Goal: Check status: Check status

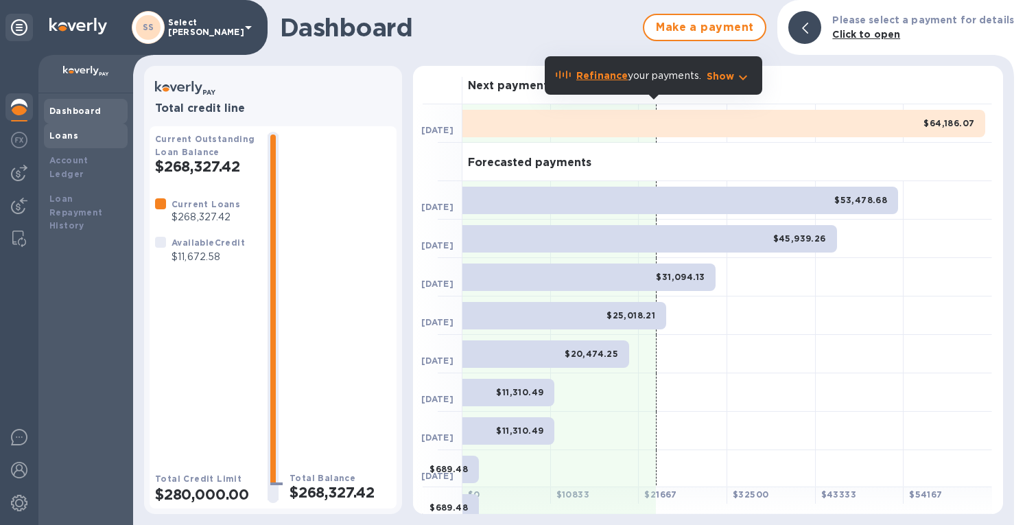
click at [63, 140] on b "Loans" at bounding box center [63, 135] width 29 height 10
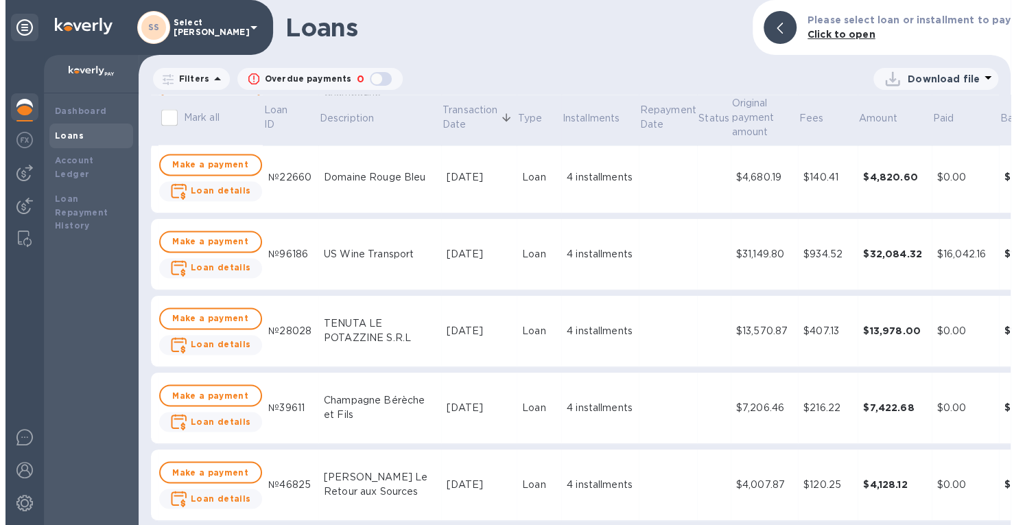
scroll to position [1372, 0]
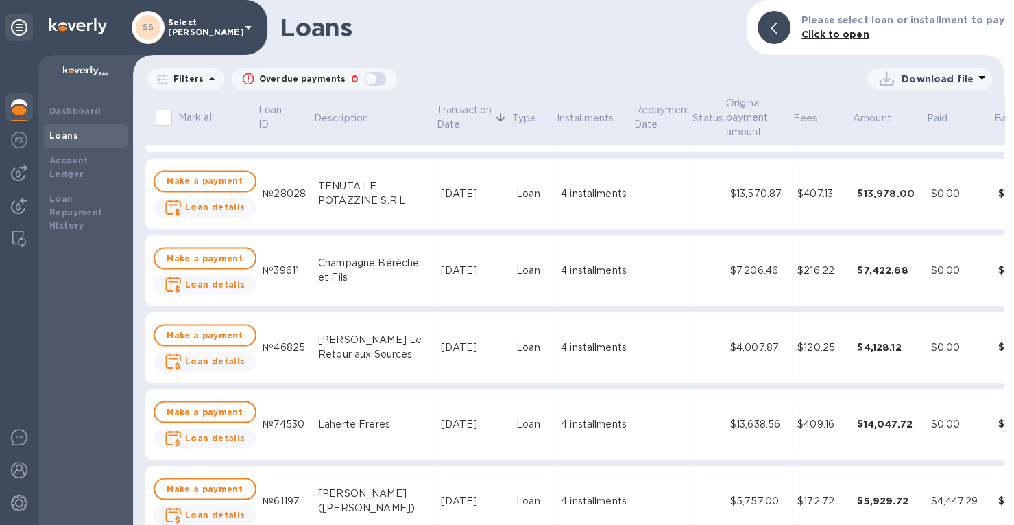
click at [807, 346] on div "$120.25" at bounding box center [822, 347] width 49 height 14
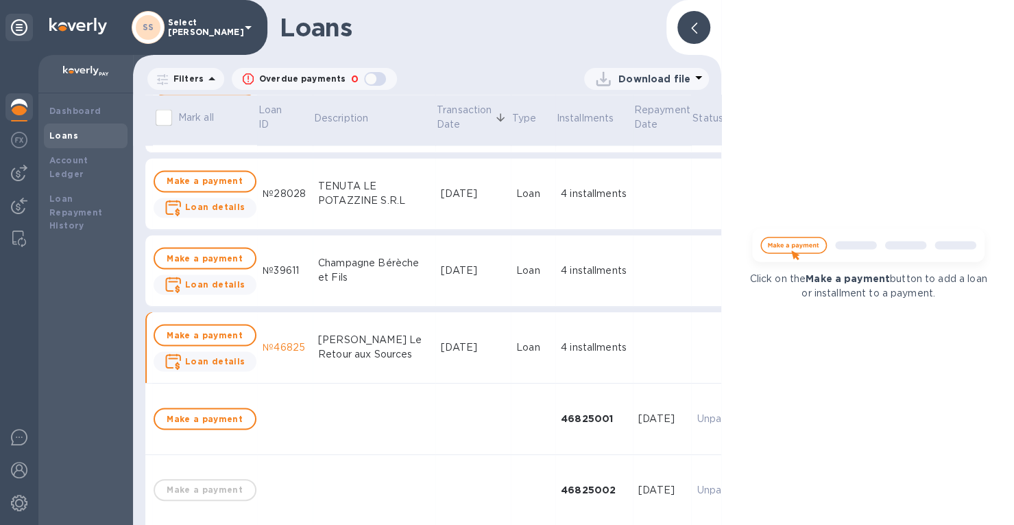
click at [693, 23] on icon at bounding box center [694, 28] width 6 height 11
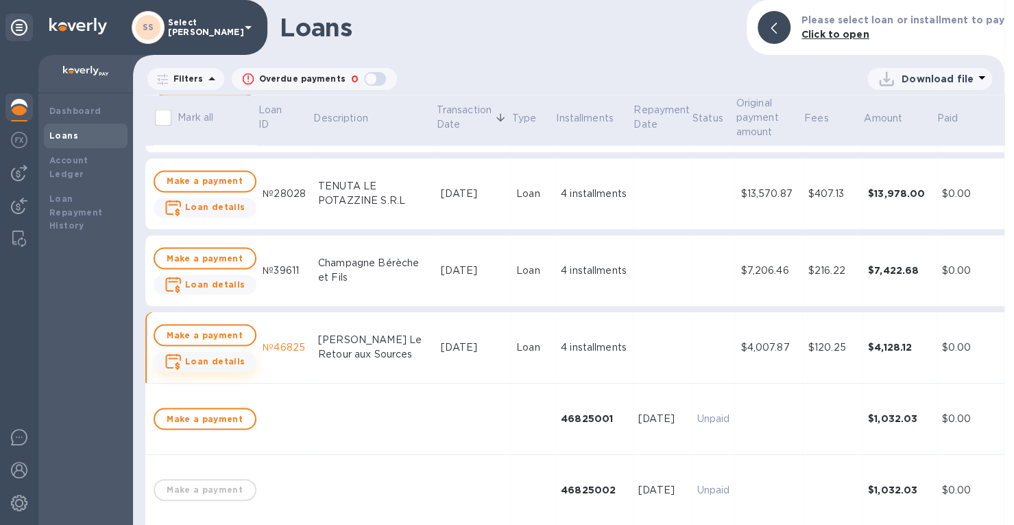
click at [193, 359] on b "Loan details" at bounding box center [215, 360] width 60 height 10
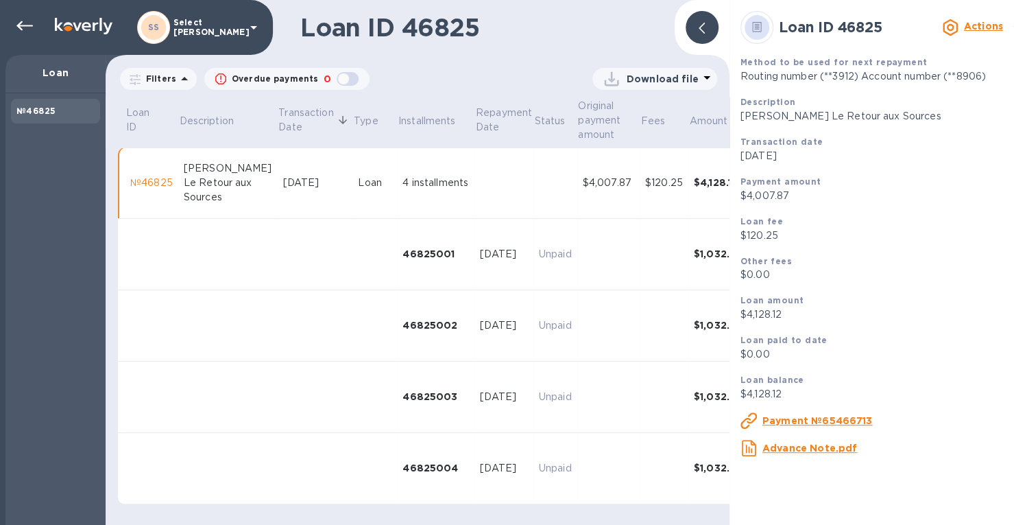
click at [824, 420] on u "Payment №65466713" at bounding box center [818, 420] width 110 height 11
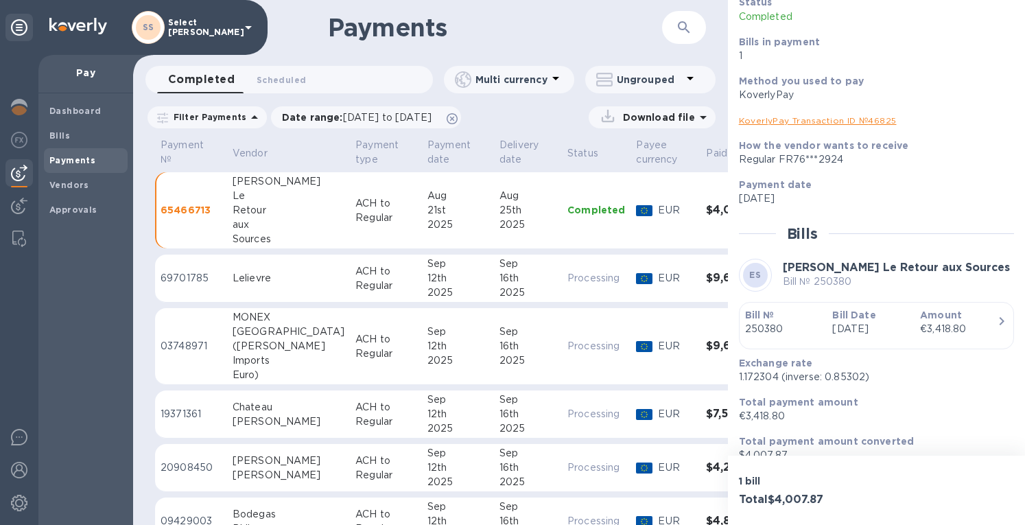
scroll to position [121, 0]
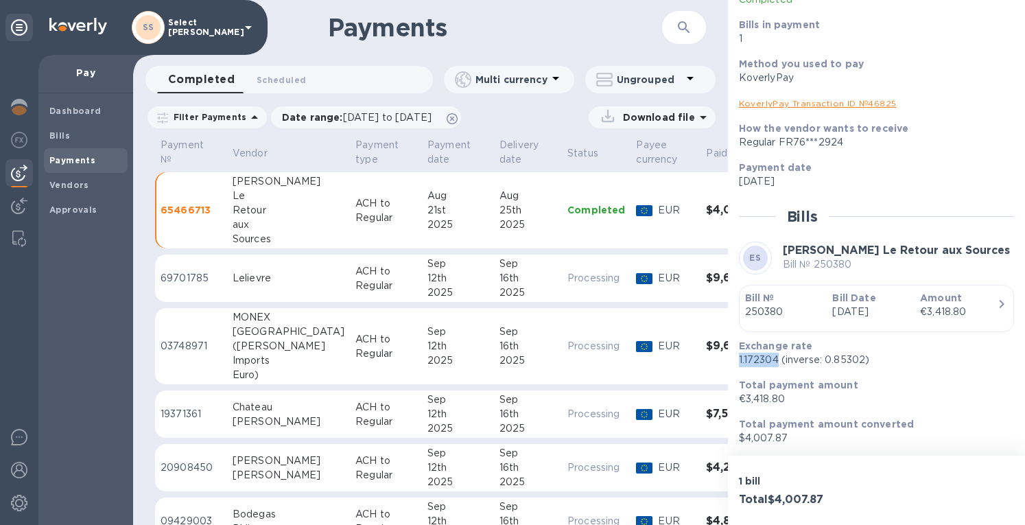
drag, startPoint x: 778, startPoint y: 359, endPoint x: 728, endPoint y: 364, distance: 49.7
click at [728, 364] on div "Payment № 65466713 Details 0 Status Completed Bills in payment 1 Method you use…" at bounding box center [876, 227] width 297 height 455
copy p "1.172304"
click at [12, 96] on div at bounding box center [18, 108] width 27 height 30
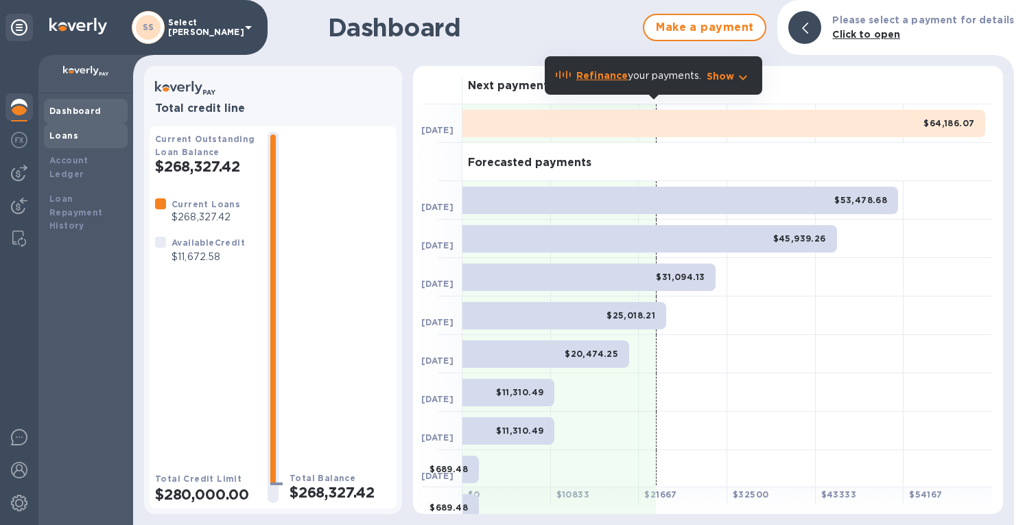
click at [62, 136] on b "Loans" at bounding box center [63, 135] width 29 height 10
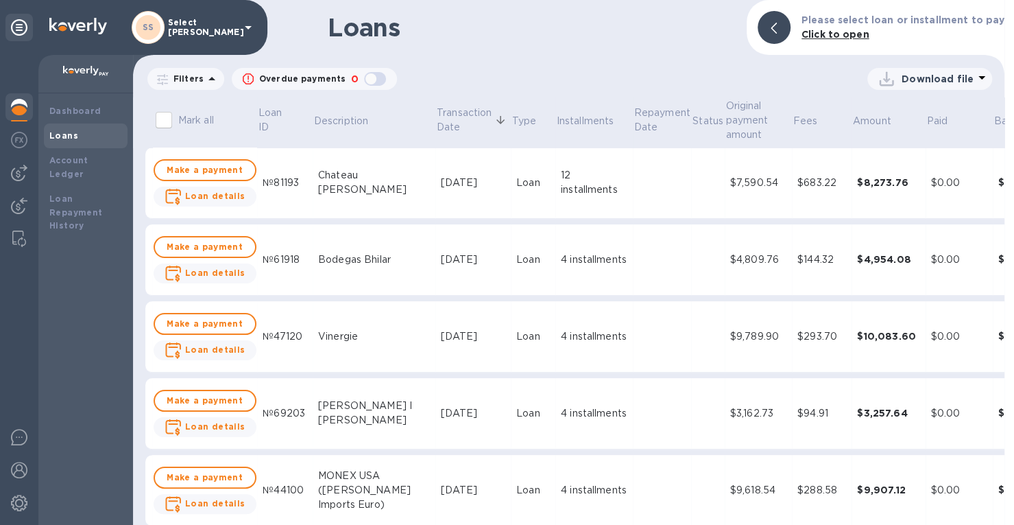
click at [857, 261] on div "$4,954.08" at bounding box center [888, 259] width 63 height 14
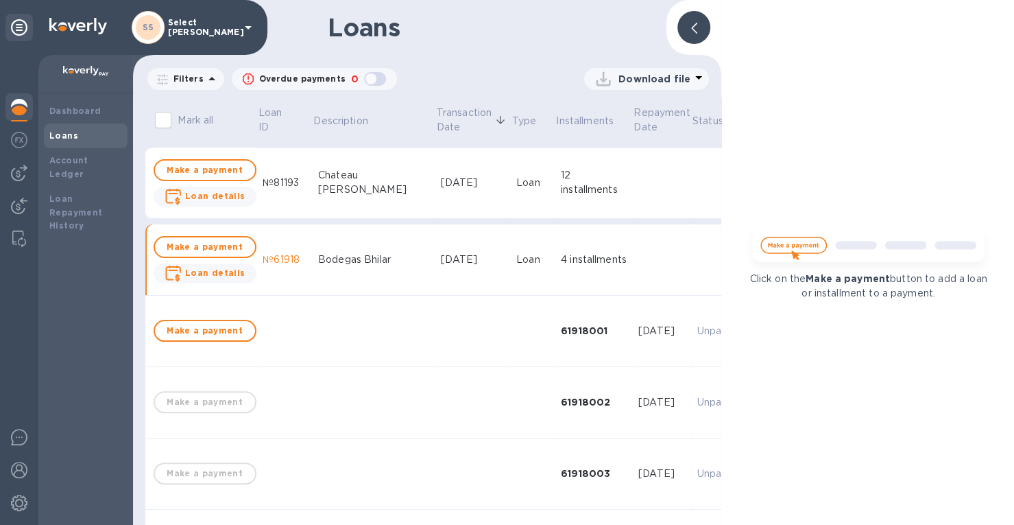
click at [691, 25] on span at bounding box center [694, 27] width 6 height 13
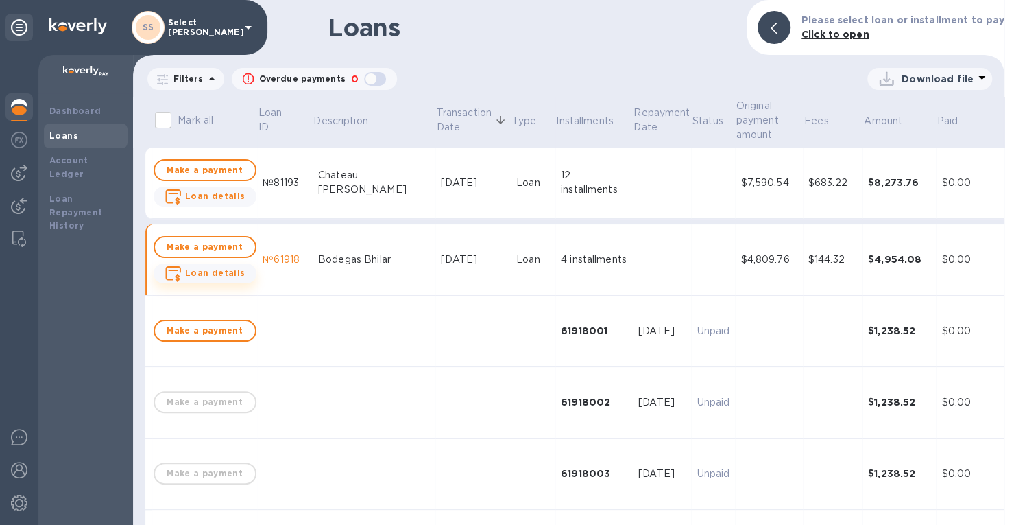
click at [201, 274] on b "Loan details" at bounding box center [215, 272] width 60 height 10
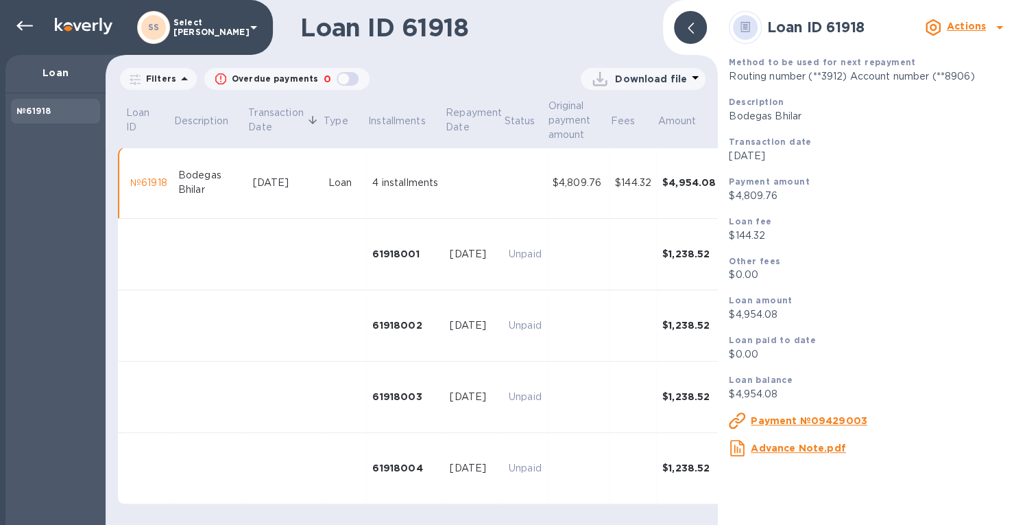
click at [807, 421] on u "Payment №09429003" at bounding box center [809, 420] width 117 height 11
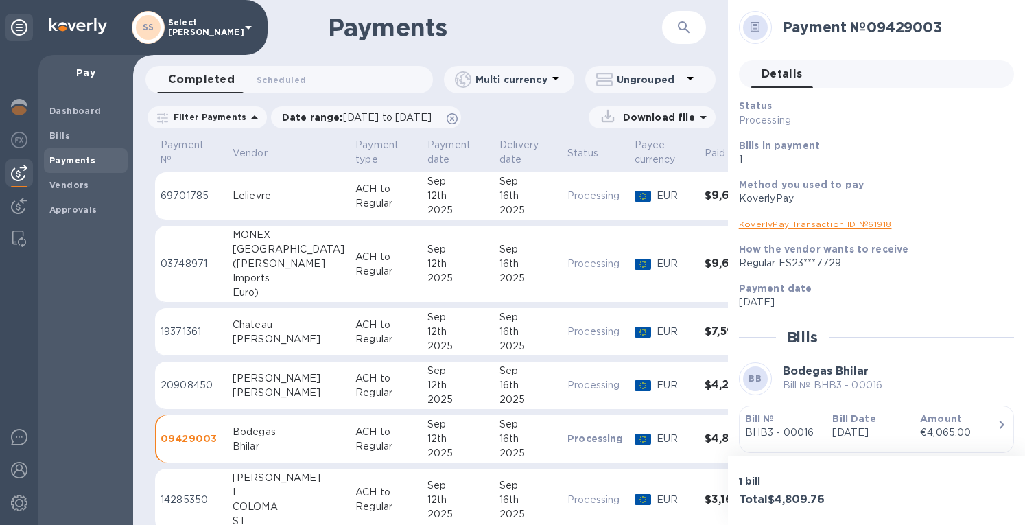
scroll to position [121, 0]
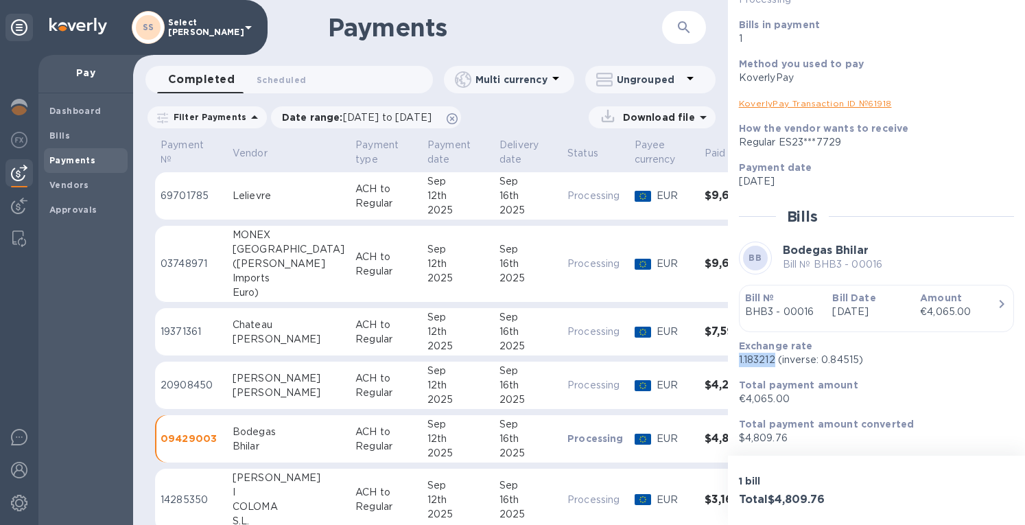
drag, startPoint x: 738, startPoint y: 360, endPoint x: 773, endPoint y: 360, distance: 35.0
click at [773, 360] on p "1.183212 (inverse: 0.84515)" at bounding box center [871, 360] width 264 height 14
copy p "1.183212"
click at [422, 475] on td "[DATE]" at bounding box center [458, 499] width 72 height 62
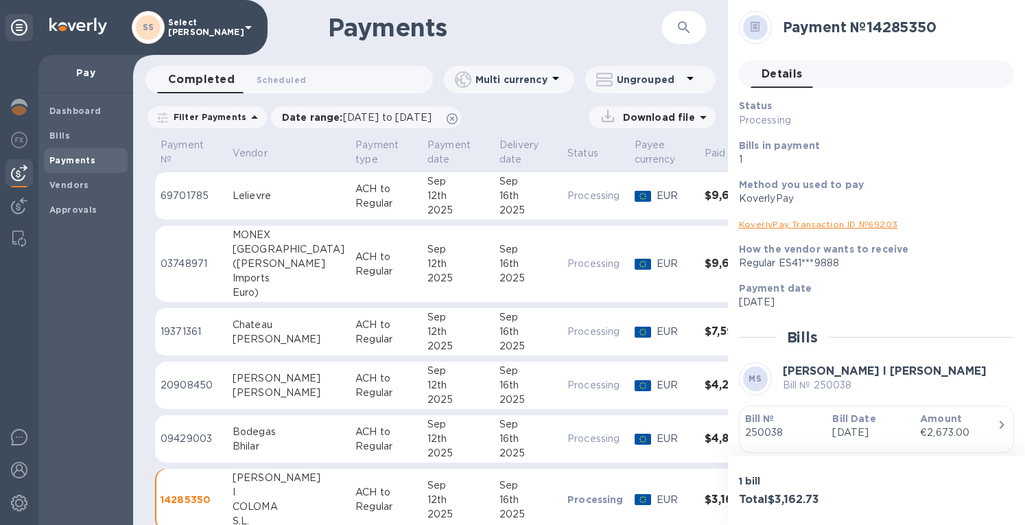
scroll to position [121, 0]
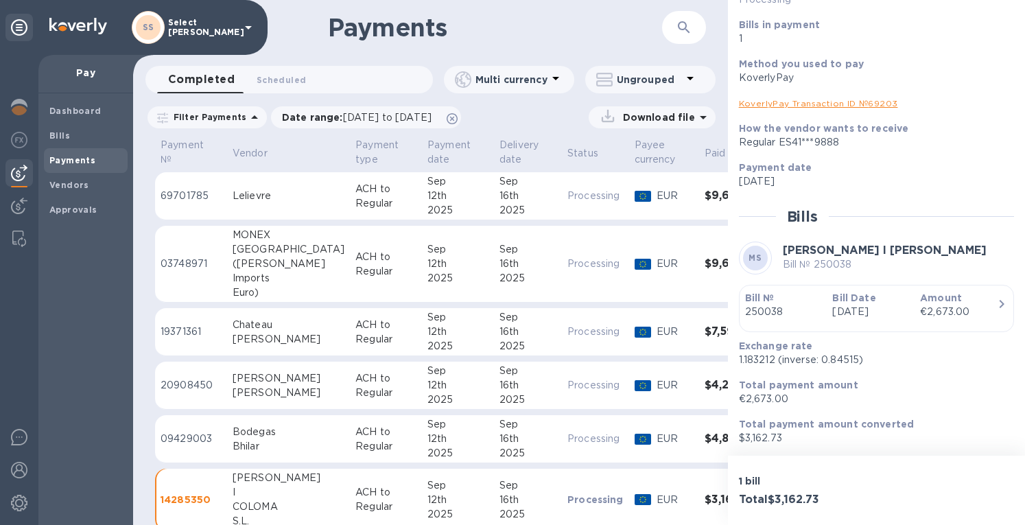
click at [764, 104] on link "KoverlyPay Transaction ID № 69203" at bounding box center [818, 103] width 159 height 10
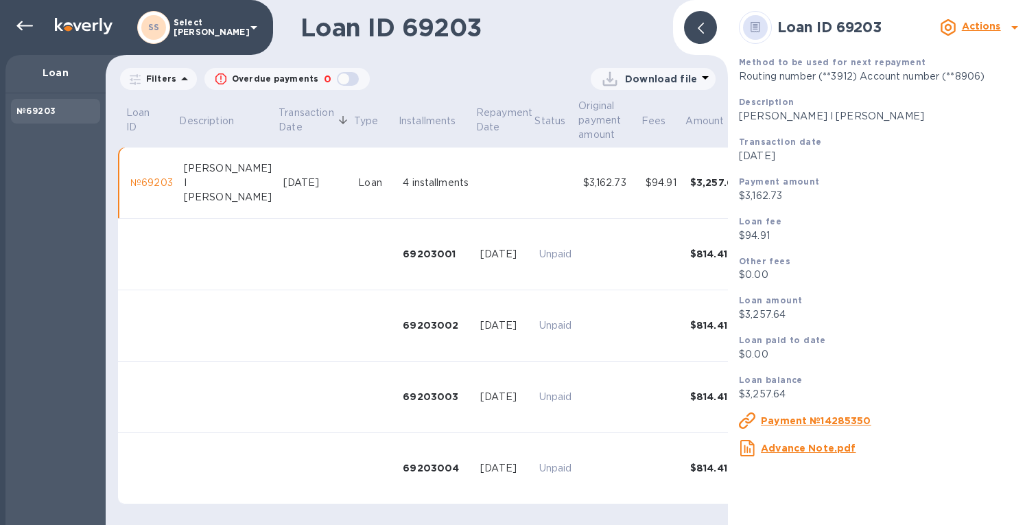
click at [698, 28] on icon at bounding box center [701, 28] width 6 height 11
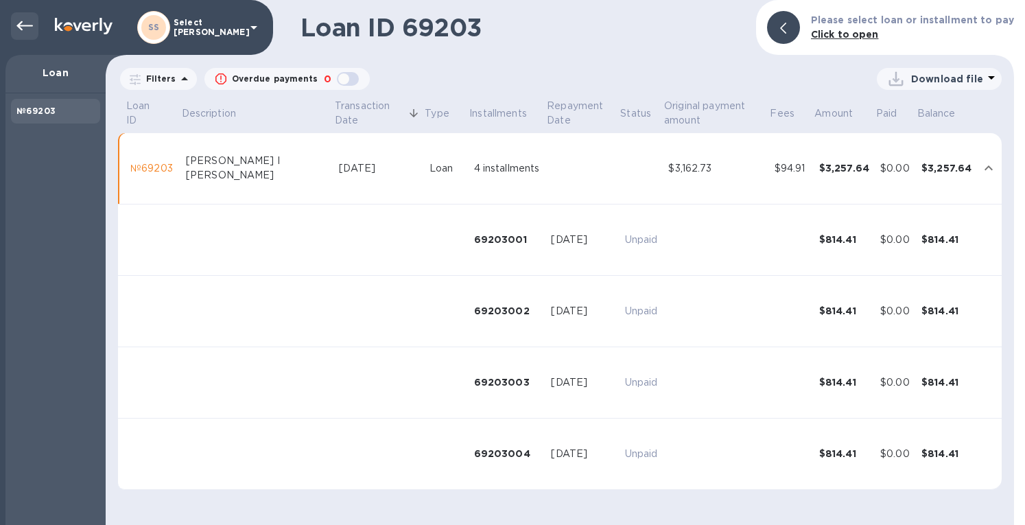
click at [19, 25] on icon at bounding box center [24, 26] width 16 height 10
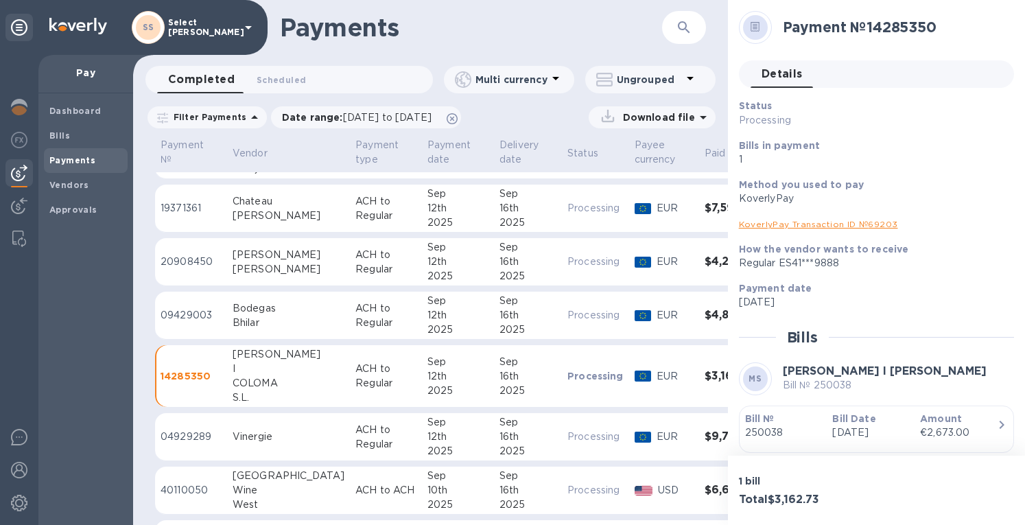
scroll to position [137, 0]
